Goal: Register for event/course

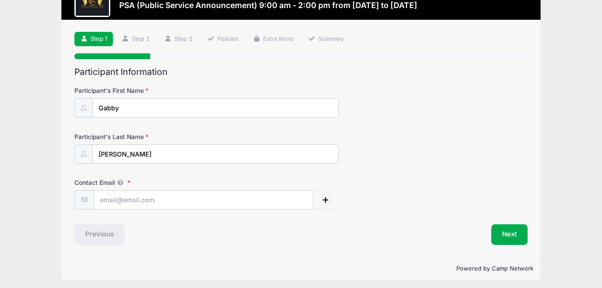
scroll to position [40, 0]
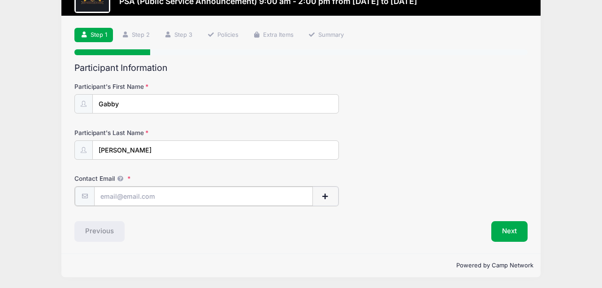
click at [160, 200] on input "Contact Email" at bounding box center [203, 196] width 218 height 19
type input "[EMAIL_ADDRESS][DOMAIN_NAME]"
click at [497, 226] on button "Next" at bounding box center [510, 230] width 36 height 21
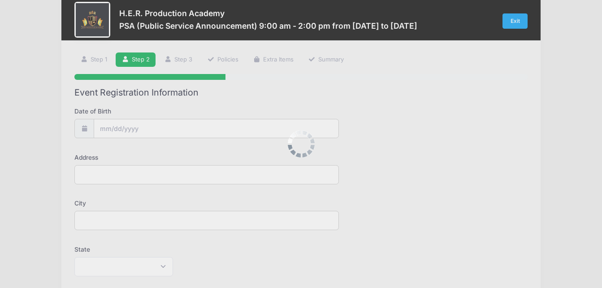
scroll to position [0, 0]
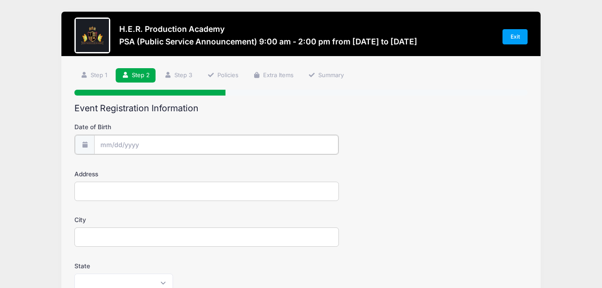
click at [202, 141] on input "Date of Birth" at bounding box center [216, 144] width 244 height 19
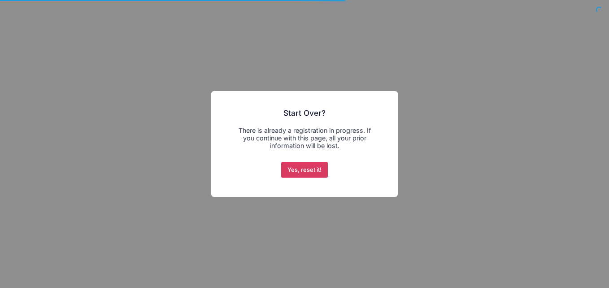
click at [301, 167] on button "Yes, reset it!" at bounding box center [304, 170] width 47 height 16
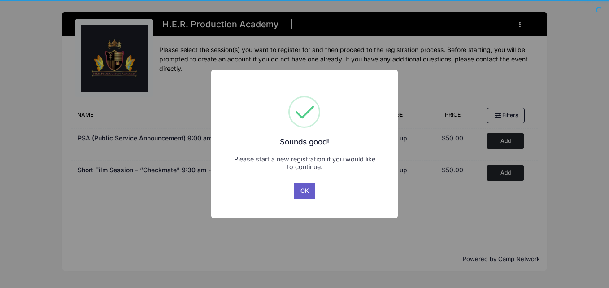
click at [305, 191] on button "OK" at bounding box center [305, 191] width 22 height 16
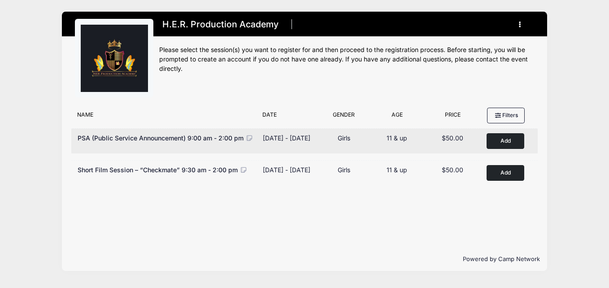
click at [502, 142] on button "Add to Cart" at bounding box center [506, 141] width 38 height 16
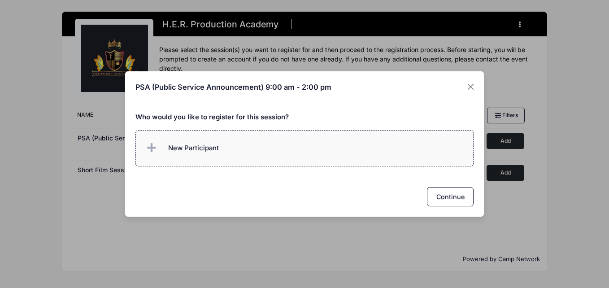
click at [206, 152] on span "New Participant" at bounding box center [193, 148] width 51 height 10
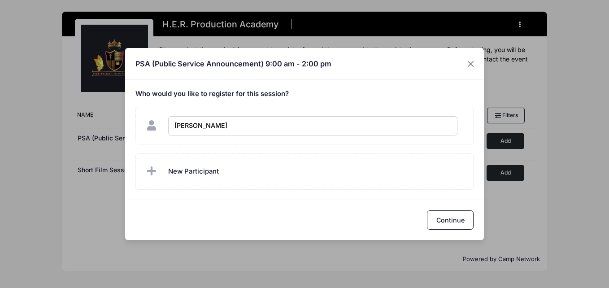
type input "Gabby Shelton"
checkbox input "true"
click at [442, 217] on button "Continue" at bounding box center [450, 219] width 47 height 19
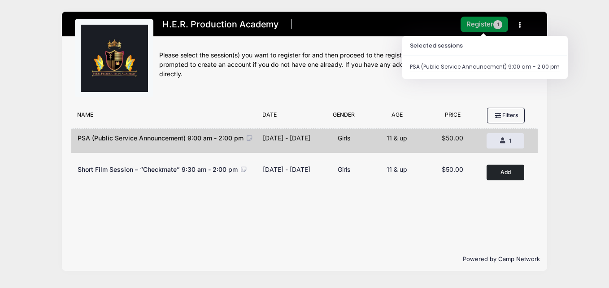
click at [478, 26] on button "Register 1" at bounding box center [485, 25] width 48 height 16
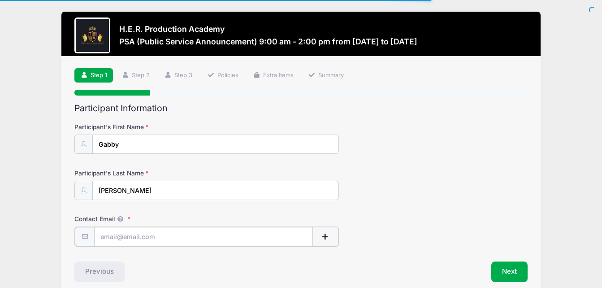
click at [204, 240] on input "Contact Email" at bounding box center [203, 236] width 218 height 19
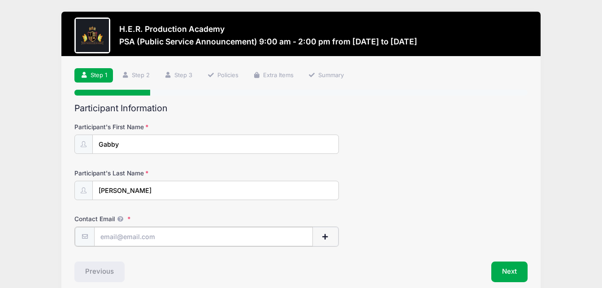
type input "[EMAIL_ADDRESS][DOMAIN_NAME]"
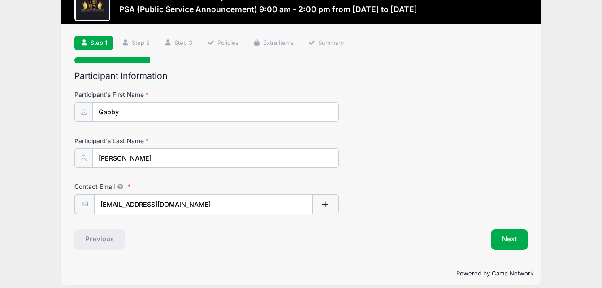
scroll to position [41, 0]
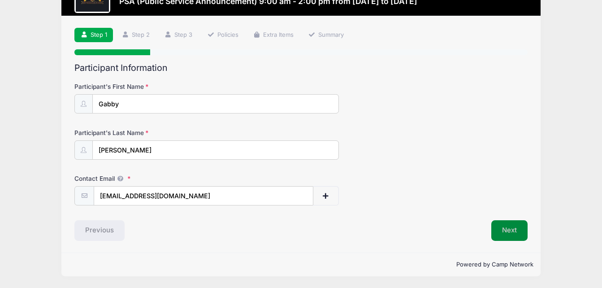
click at [514, 231] on button "Next" at bounding box center [510, 230] width 36 height 21
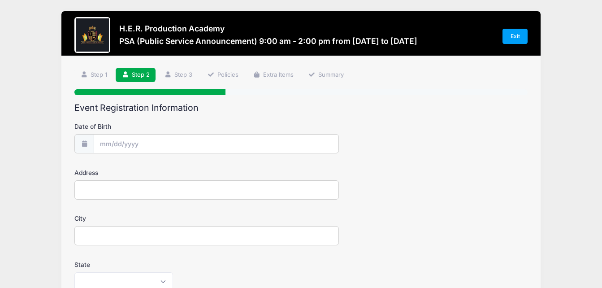
scroll to position [0, 0]
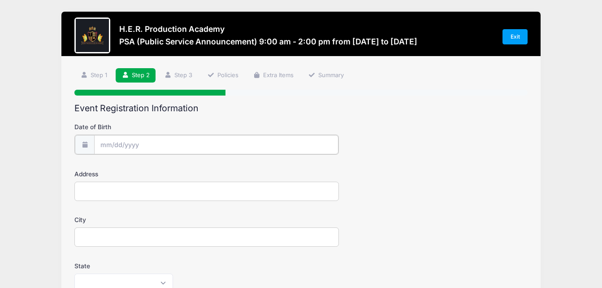
click at [136, 144] on input "Date of Birth" at bounding box center [216, 144] width 244 height 19
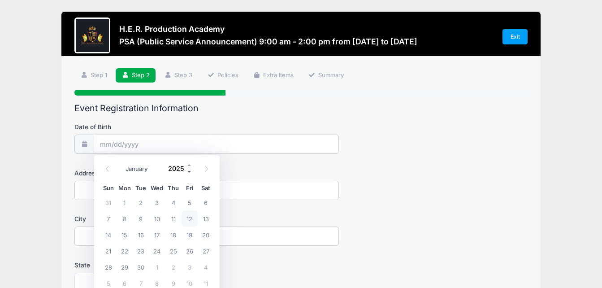
click at [188, 172] on span at bounding box center [190, 171] width 6 height 7
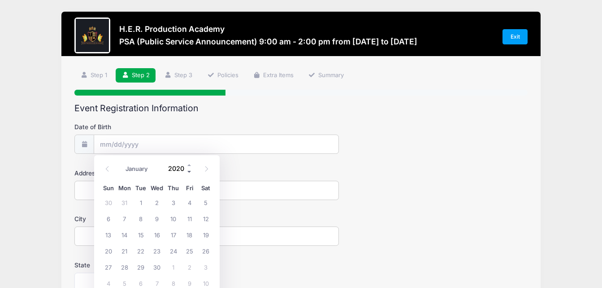
click at [188, 172] on span at bounding box center [190, 171] width 6 height 7
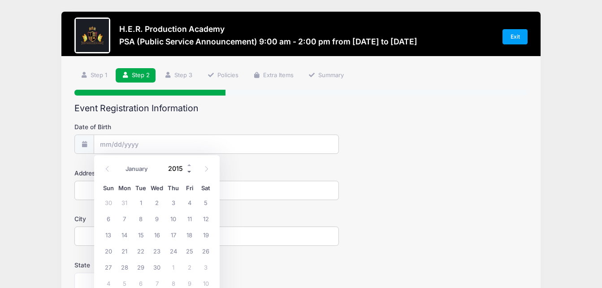
click at [188, 172] on span at bounding box center [190, 171] width 6 height 7
type input "2013"
click at [144, 170] on select "January February March April May June July August September October November De…" at bounding box center [141, 169] width 40 height 12
select select "4"
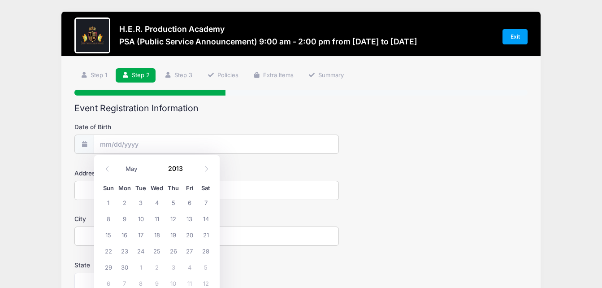
click at [121, 163] on select "January February March April May June July August September October November De…" at bounding box center [141, 169] width 40 height 12
click at [109, 219] on span "5" at bounding box center [108, 218] width 16 height 16
type input "05/05/2013"
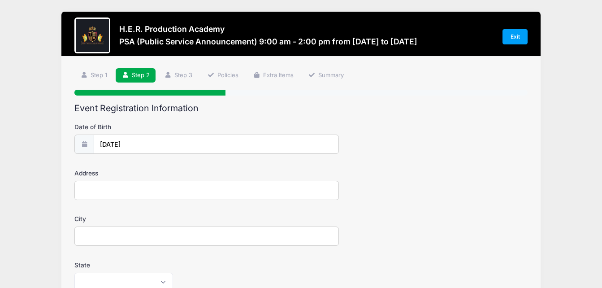
click at [128, 196] on input "Address" at bounding box center [206, 190] width 265 height 19
type input "709 Hatrick Rd"
type input "Columbia"
select select "SC"
type input "29209"
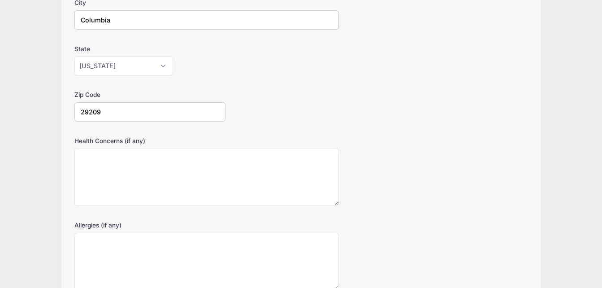
scroll to position [217, 0]
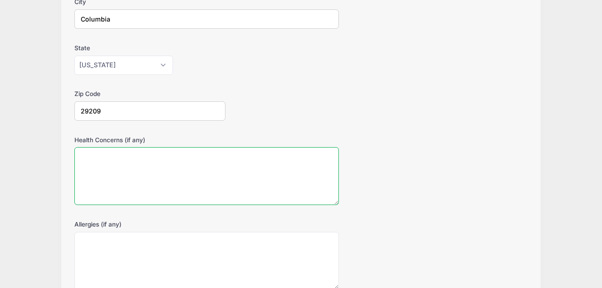
click at [186, 157] on textarea "Health Concerns (if any)" at bounding box center [206, 176] width 265 height 58
type textarea "High anxiety"
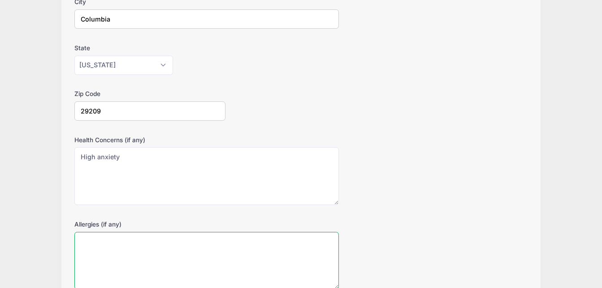
click at [162, 245] on textarea "Allergies (if any)" at bounding box center [206, 261] width 265 height 58
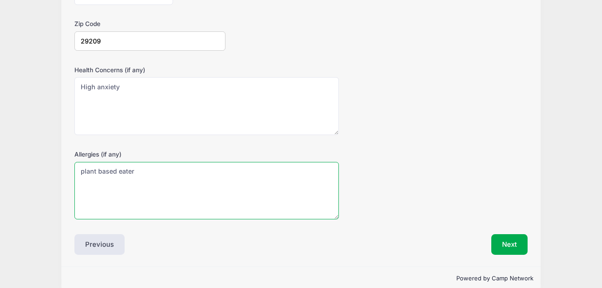
scroll to position [301, 0]
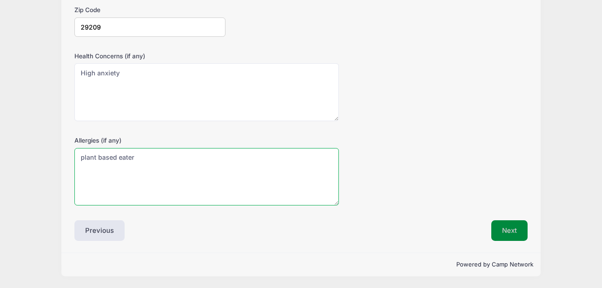
type textarea "plant based eater"
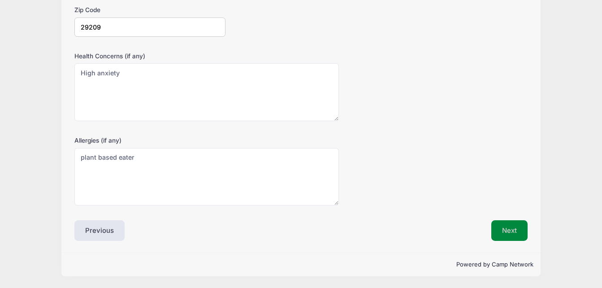
click at [513, 226] on button "Next" at bounding box center [510, 230] width 36 height 21
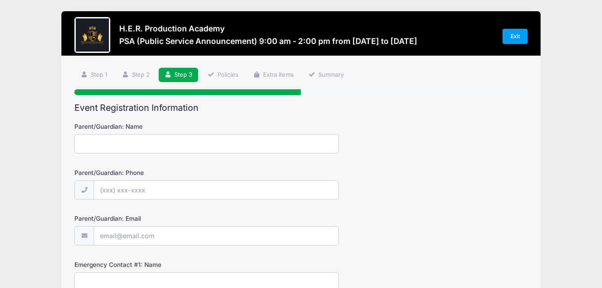
scroll to position [0, 0]
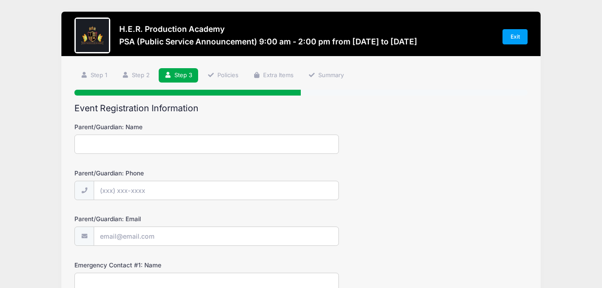
click at [147, 144] on input "Parent/Guardian: Name" at bounding box center [206, 144] width 265 height 19
type input "Victoria Bernasconi"
click at [141, 194] on input "Parent/Guardian: Phone" at bounding box center [216, 190] width 244 height 19
type input "(845) 527-7092"
click at [149, 242] on input "Parent/Guardian: Email" at bounding box center [216, 236] width 244 height 19
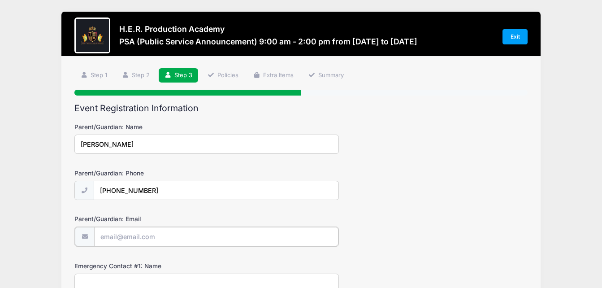
type input "[EMAIL_ADDRESS][DOMAIN_NAME]"
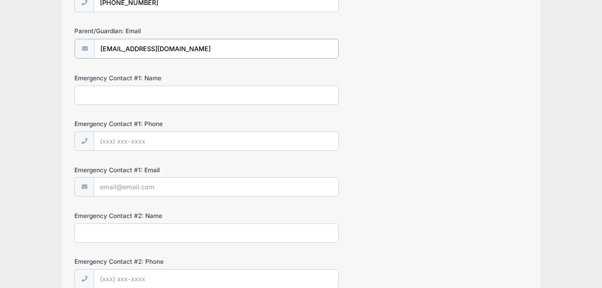
scroll to position [190, 0]
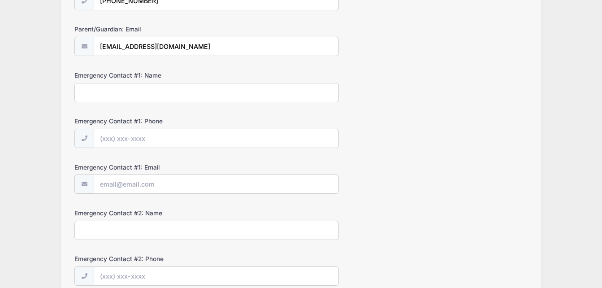
click at [194, 99] on input "Emergency Contact #1: Name" at bounding box center [206, 92] width 265 height 19
type input "C"
type input "Victoria Bernasconi"
type input "(845) 527-7092"
click at [168, 183] on input "Emergency Contact #1: Email" at bounding box center [216, 184] width 244 height 19
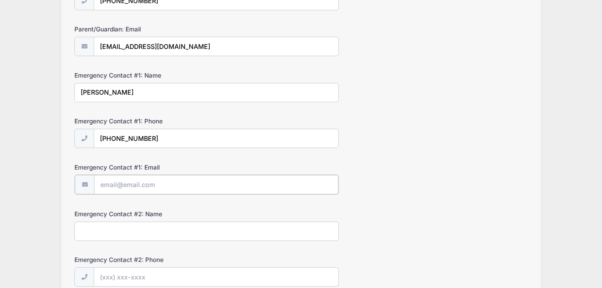
type input "[EMAIL_ADDRESS][DOMAIN_NAME]"
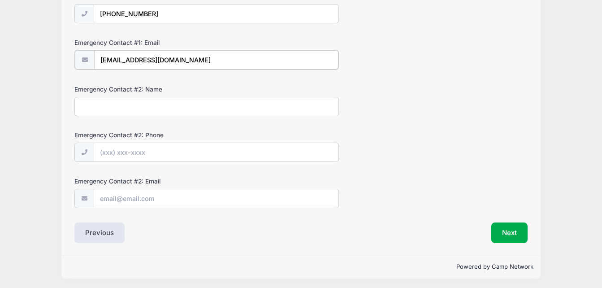
scroll to position [316, 0]
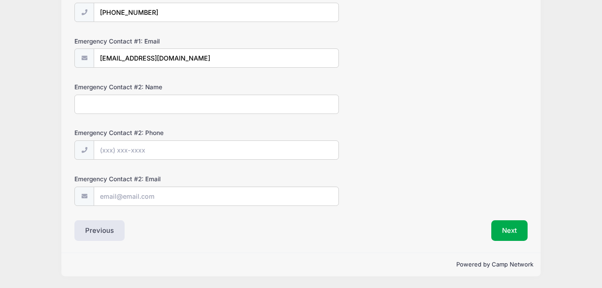
click at [191, 110] on input "Emergency Contact #2: Name" at bounding box center [206, 104] width 265 height 19
type input "David Shelton"
click at [172, 149] on input "Emergency Contact #2: Phone" at bounding box center [216, 150] width 244 height 19
type input "(845) 591-6682"
click at [173, 196] on input "Emergency Contact #2: Email" at bounding box center [216, 196] width 244 height 19
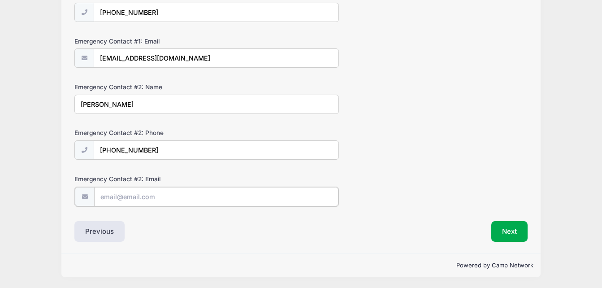
type input "dshelton1204@yahoo.com"
click at [504, 234] on button "Next" at bounding box center [510, 230] width 36 height 21
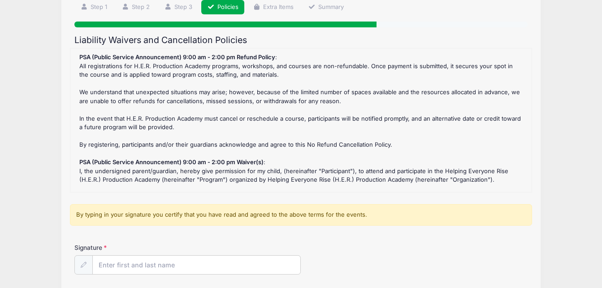
scroll to position [70, 0]
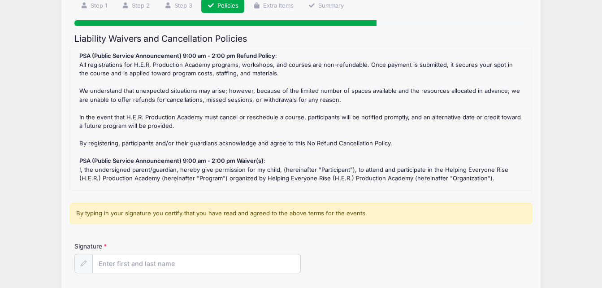
drag, startPoint x: 597, startPoint y: 78, endPoint x: 591, endPoint y: 77, distance: 5.8
click at [591, 77] on div "H.E.R. Production Academy PSA (Public Service Announcement) 9:00 am - 2:00 pm f…" at bounding box center [301, 148] width 602 height 436
click at [518, 141] on div "PSA (Public Service Announcement) 9:00 am - 2:00 pm Refund Policy : All registr…" at bounding box center [301, 119] width 452 height 135
click at [258, 266] on input "Signature" at bounding box center [197, 263] width 208 height 19
type input "Victoria G Bernasconi"
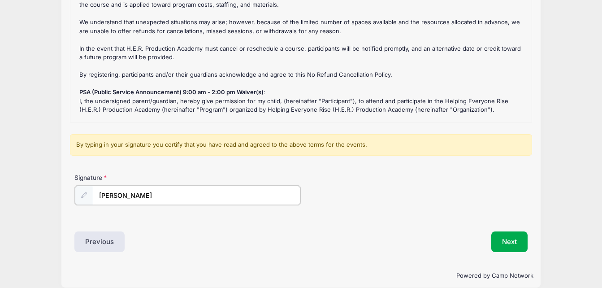
scroll to position [149, 0]
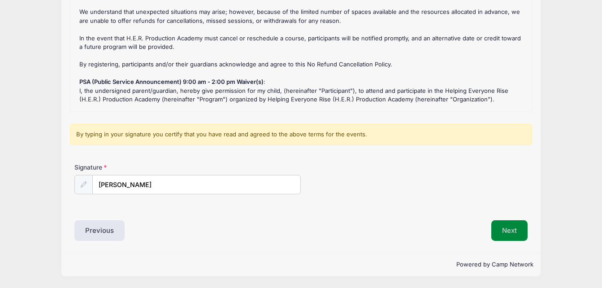
click at [520, 235] on button "Next" at bounding box center [510, 230] width 36 height 21
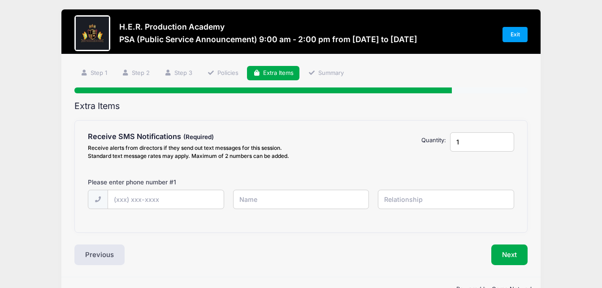
scroll to position [0, 0]
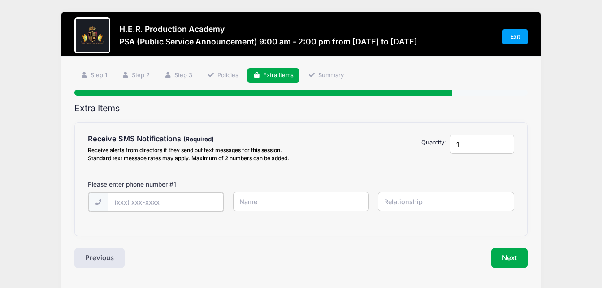
click at [194, 204] on input "text" at bounding box center [166, 201] width 116 height 19
type input "(845) 527-7092"
click at [249, 203] on input "text" at bounding box center [301, 201] width 136 height 19
type input "Victoria"
click at [396, 205] on input "text" at bounding box center [446, 201] width 136 height 19
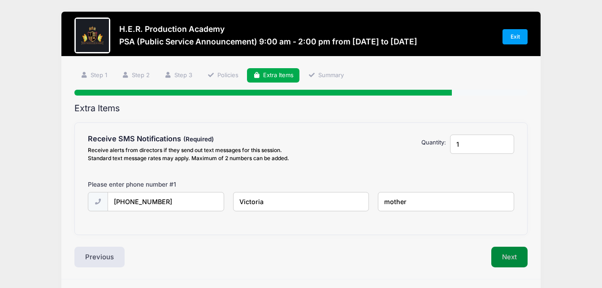
type input "mother"
click at [506, 263] on button "Next" at bounding box center [510, 257] width 36 height 21
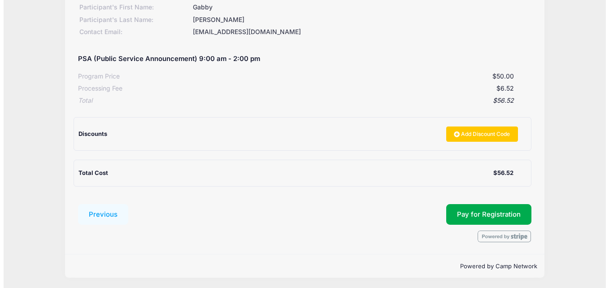
scroll to position [136, 0]
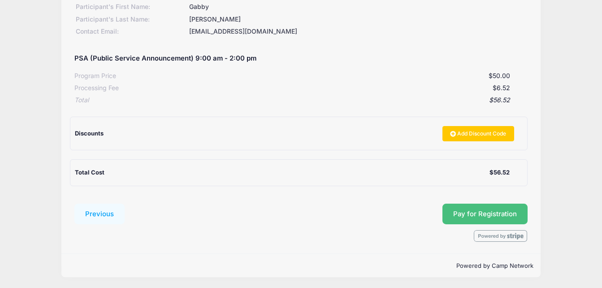
click at [488, 214] on button "Pay for Registration" at bounding box center [485, 214] width 85 height 21
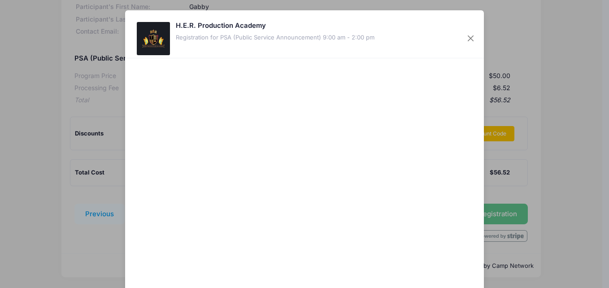
click at [374, 203] on div at bounding box center [391, 182] width 165 height 238
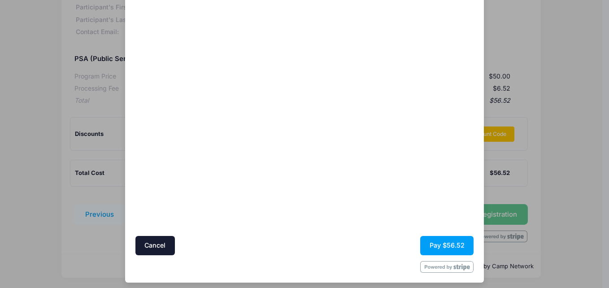
scroll to position [74, 0]
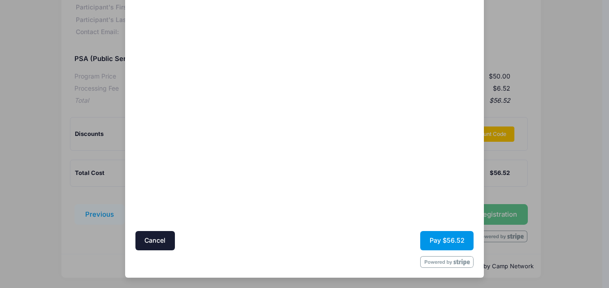
click at [448, 239] on button "Pay $56.52" at bounding box center [446, 240] width 53 height 19
